Goal: Task Accomplishment & Management: Use online tool/utility

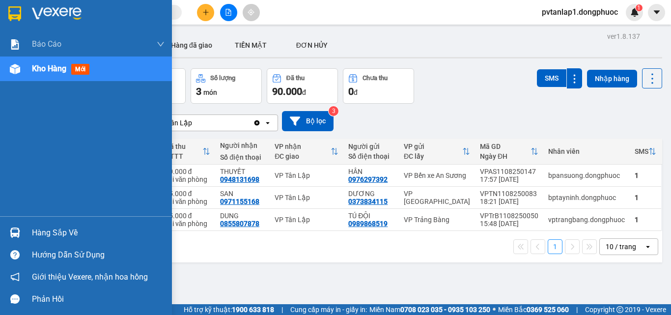
click at [14, 232] on img at bounding box center [15, 232] width 10 height 10
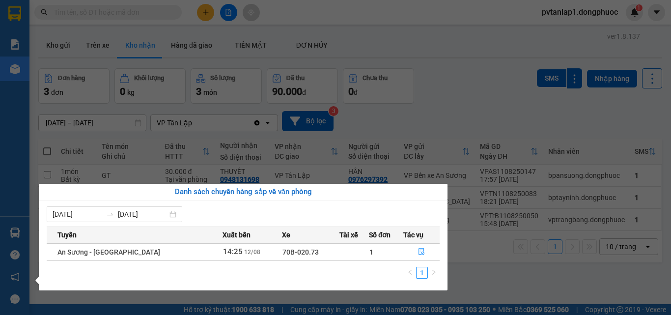
click at [460, 122] on section "Kết quả [PERSON_NAME] ( 0 ) Bộ lọc Ngày tạo [PERSON_NAME] nhất No Data pvtanlap…" at bounding box center [335, 157] width 671 height 315
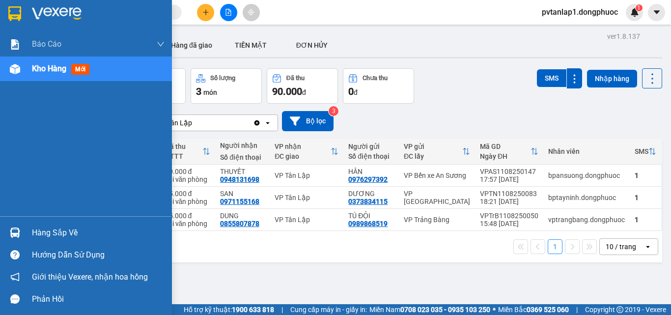
click at [2, 228] on div "Hàng sắp về" at bounding box center [86, 232] width 172 height 22
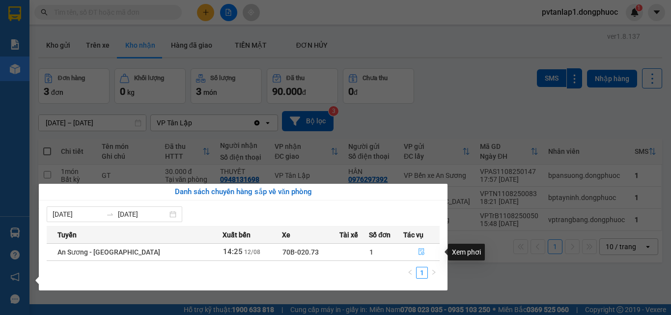
click at [418, 249] on icon "file-done" at bounding box center [421, 251] width 7 height 7
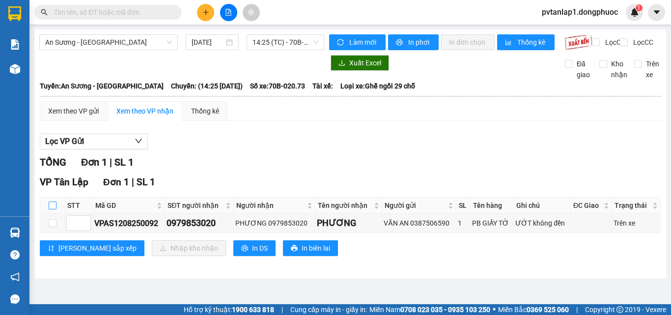
click at [53, 209] on input "checkbox" at bounding box center [53, 205] width 8 height 8
checkbox input "true"
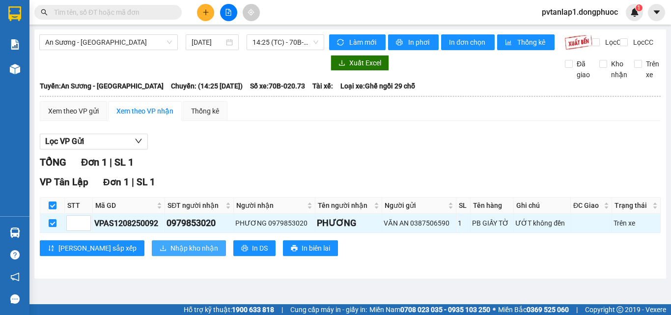
click at [160, 251] on icon "download" at bounding box center [163, 247] width 7 height 7
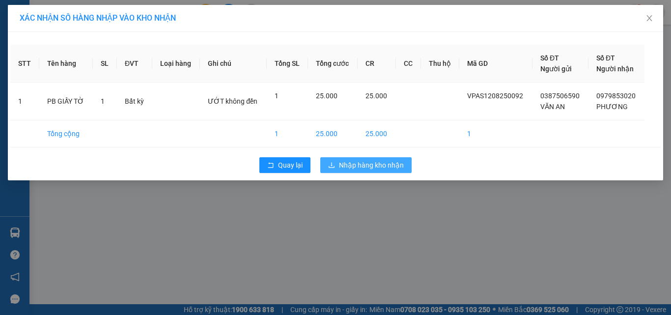
click at [378, 168] on span "Nhập hàng kho nhận" at bounding box center [371, 165] width 65 height 11
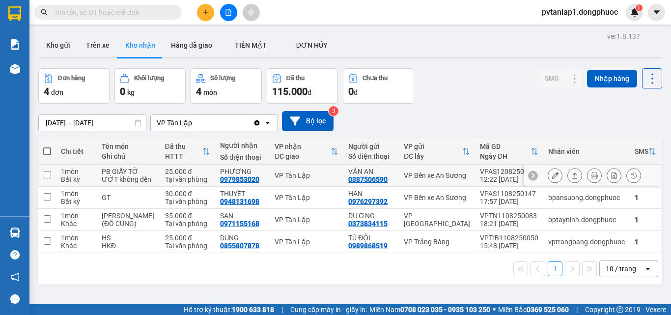
click at [181, 183] on div "Tại văn phòng" at bounding box center [188, 179] width 46 height 8
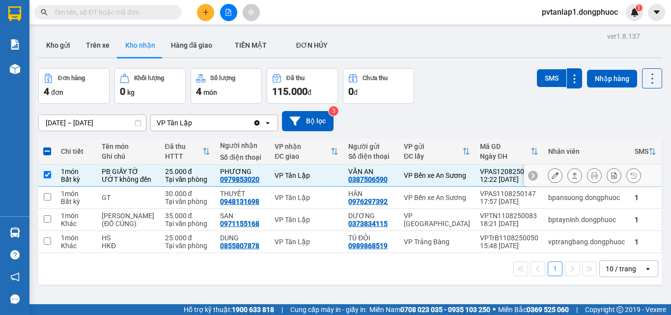
click at [571, 176] on icon at bounding box center [574, 175] width 7 height 7
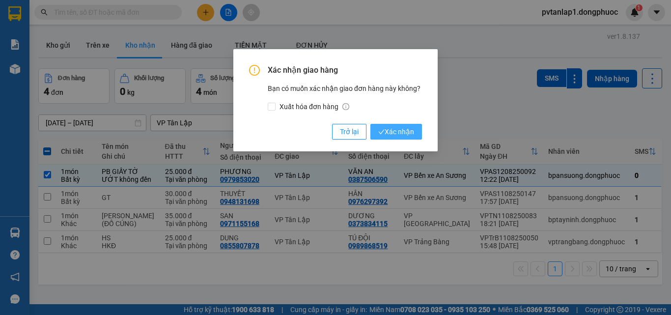
click at [396, 128] on span "Xác nhận" at bounding box center [396, 131] width 36 height 11
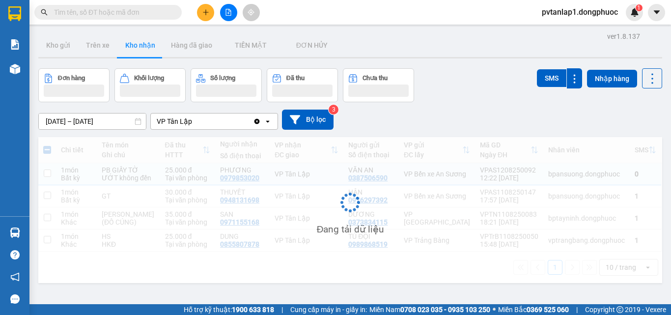
checkbox input "false"
